Goal: Information Seeking & Learning: Learn about a topic

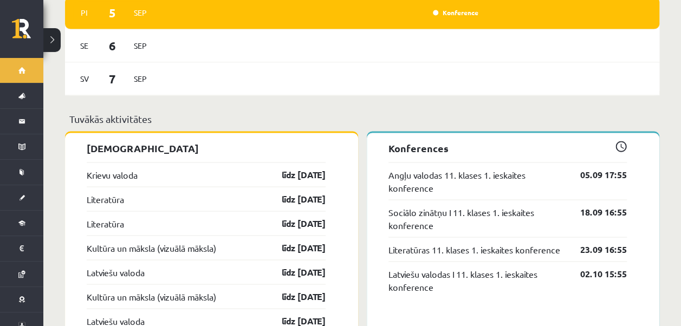
scroll to position [921, 0]
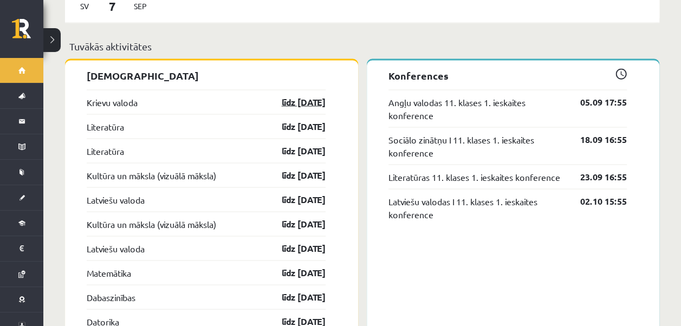
click at [297, 95] on link "līdz 15.09.25" at bounding box center [294, 101] width 63 height 13
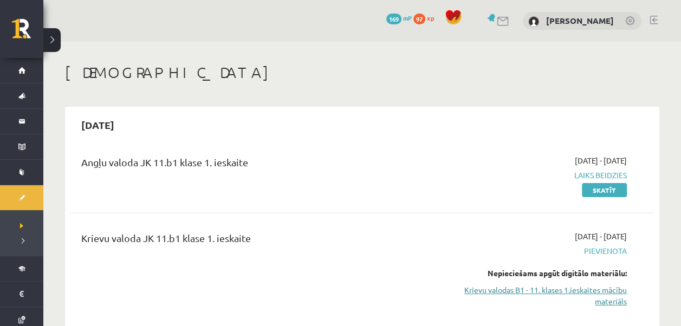
click at [614, 292] on link "Krievu valodas B1 - 11. klases 1.ieskaites mācību materiāls" at bounding box center [540, 295] width 171 height 23
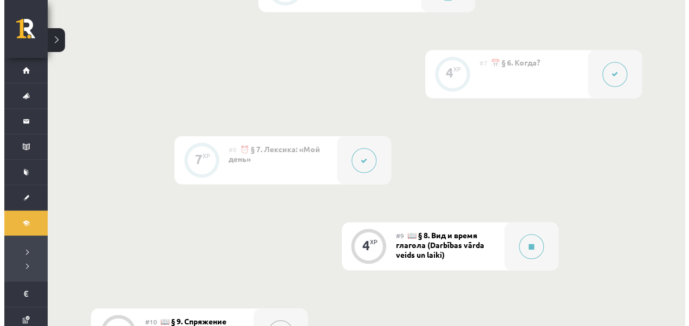
scroll to position [1029, 0]
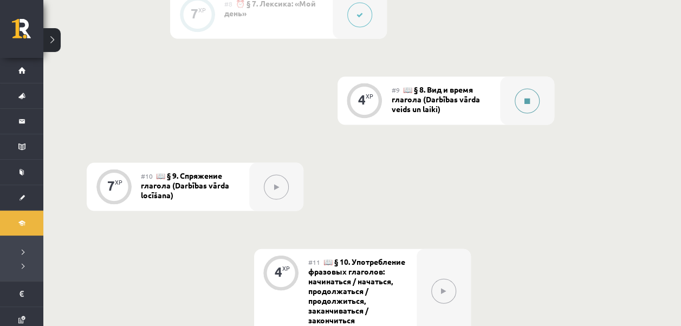
click at [526, 99] on icon at bounding box center [526, 101] width 5 height 6
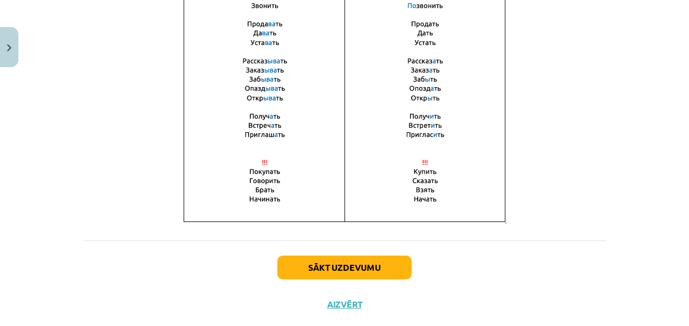
scroll to position [837, 0]
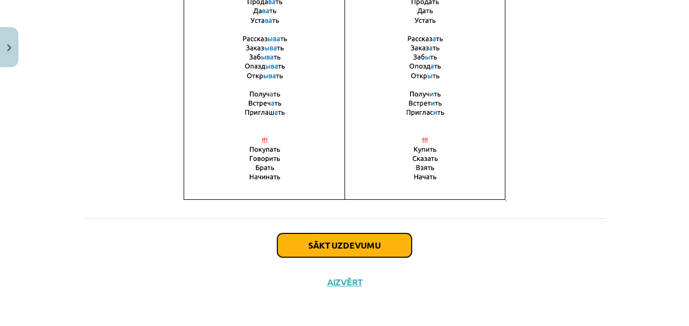
click at [352, 234] on button "Sākt uzdevumu" at bounding box center [344, 245] width 134 height 24
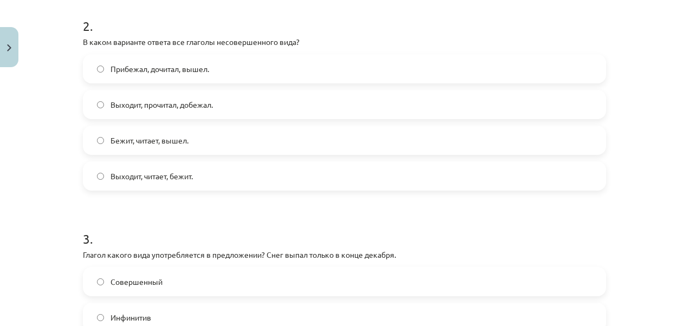
scroll to position [421, 0]
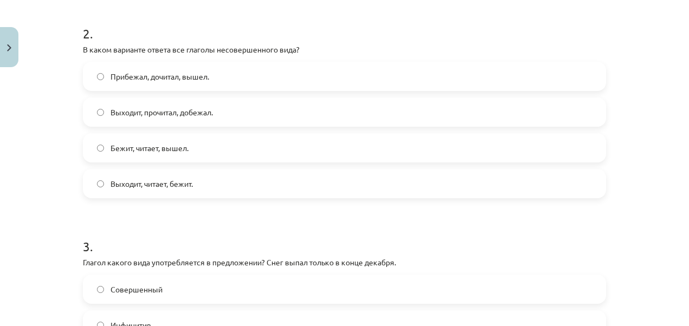
click at [180, 185] on span "Выходит, читает, бежит." at bounding box center [151, 183] width 82 height 11
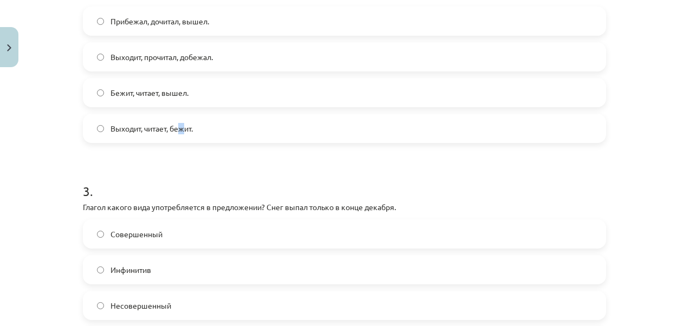
scroll to position [530, 0]
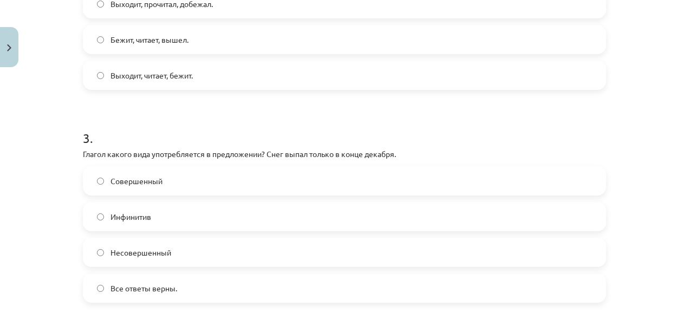
click at [97, 81] on label "Выходит, читает, бежит." at bounding box center [344, 75] width 521 height 27
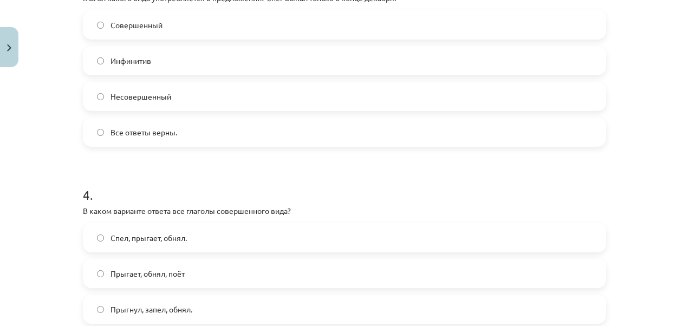
scroll to position [638, 0]
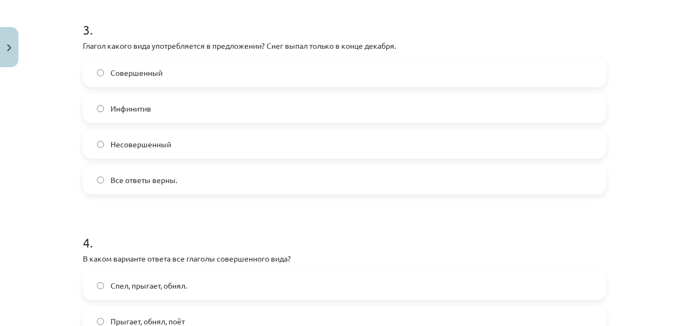
click at [110, 67] on span "Совершенный" at bounding box center [136, 72] width 52 height 11
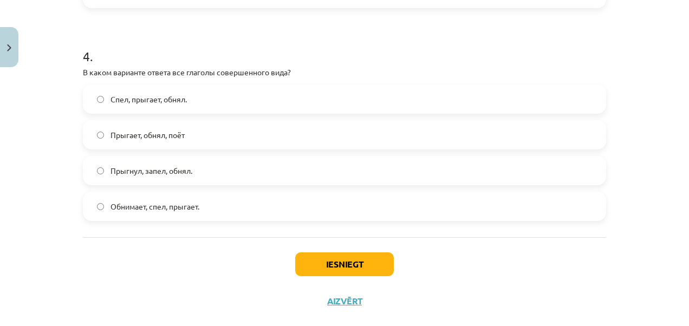
scroll to position [844, 0]
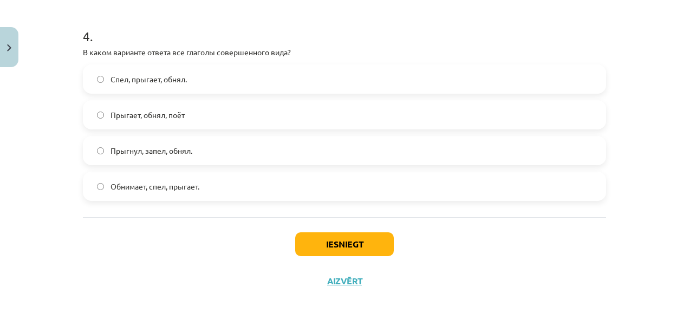
click at [105, 147] on label "Прыгнул, запел, обнял." at bounding box center [344, 150] width 521 height 27
click at [333, 253] on button "Iesniegt" at bounding box center [344, 244] width 99 height 24
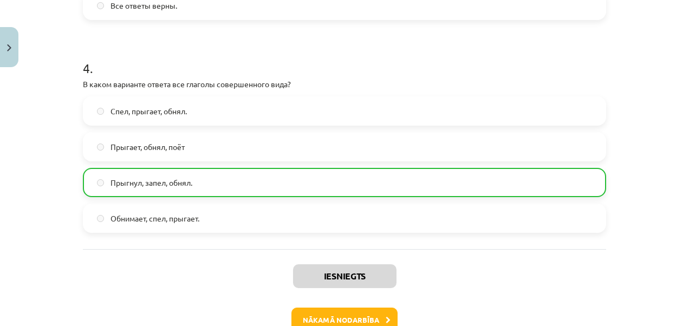
scroll to position [878, 0]
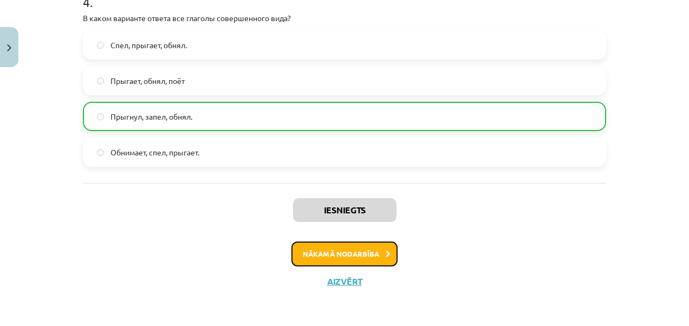
click at [378, 258] on button "Nākamā nodarbība" at bounding box center [344, 254] width 106 height 25
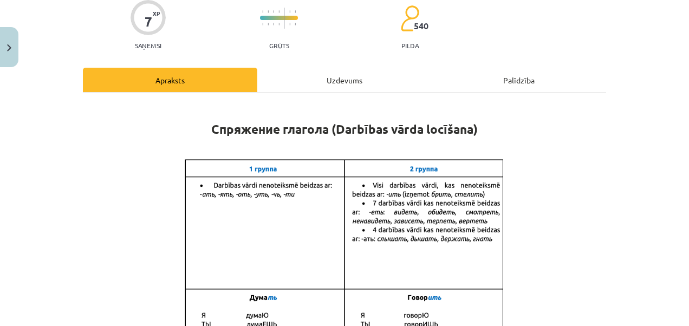
scroll to position [0, 0]
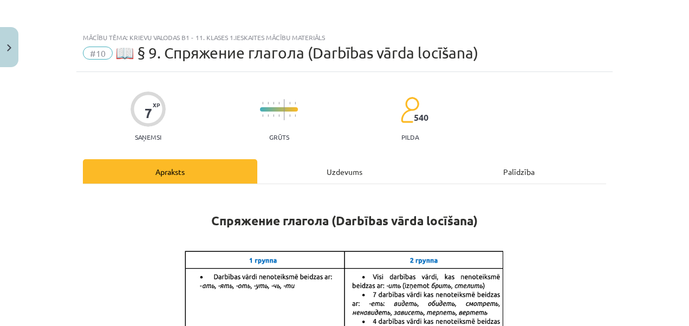
click at [320, 172] on div "Uzdevums" at bounding box center [344, 171] width 174 height 24
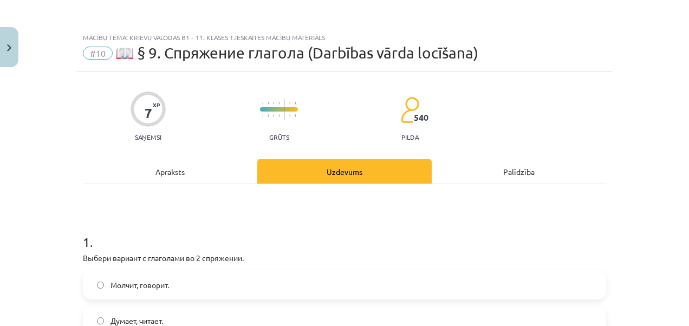
click at [233, 164] on div "Apraksts" at bounding box center [170, 171] width 174 height 24
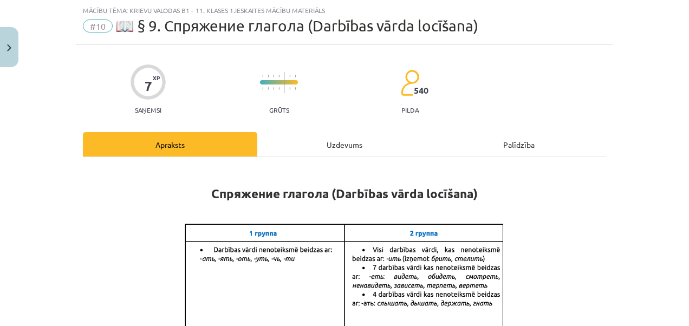
drag, startPoint x: 233, startPoint y: 164, endPoint x: 175, endPoint y: 183, distance: 61.1
click at [175, 183] on h1 "Спряжение глагола (Darbības vārda locīšana)" at bounding box center [344, 184] width 523 height 34
